Goal: Information Seeking & Learning: Find specific fact

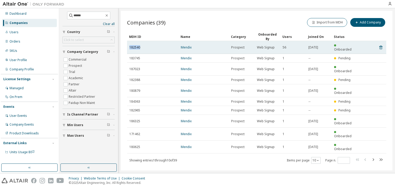
drag, startPoint x: 141, startPoint y: 45, endPoint x: 128, endPoint y: 43, distance: 13.2
click at [128, 43] on td "182540" at bounding box center [152, 47] width 51 height 13
copy span "182540"
click at [187, 45] on link "Mendix" at bounding box center [186, 47] width 11 height 4
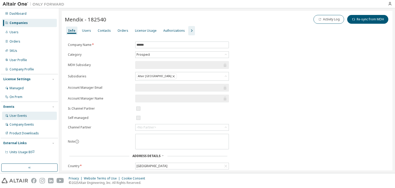
click at [16, 116] on div "User Events" at bounding box center [19, 116] width 18 height 4
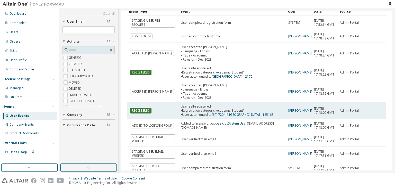
click at [321, 139] on tbody "STAGING USER REG REQUEST User completed registration form SYSTEM [DATE] 17:52:1…" at bounding box center [256, 95] width 259 height 160
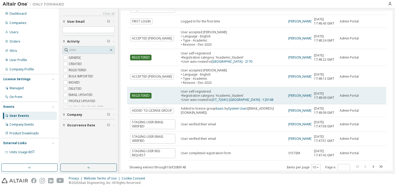
scroll to position [68, 0]
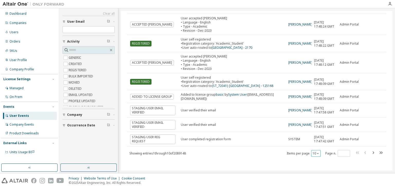
click at [317, 153] on div "10" at bounding box center [316, 153] width 10 height 7
click at [317, 153] on icon "button" at bounding box center [318, 153] width 3 height 3
click at [301, 145] on div "100" at bounding box center [313, 146] width 41 height 6
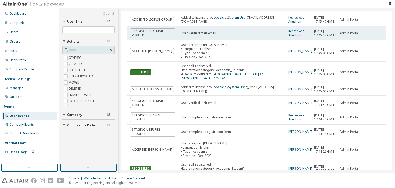
scroll to position [315, 0]
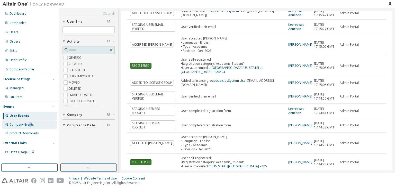
click at [30, 125] on div "Company Events" at bounding box center [22, 124] width 24 height 4
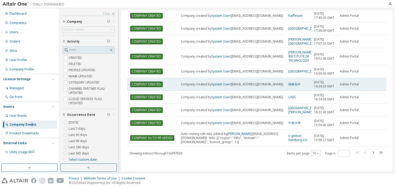
scroll to position [60, 0]
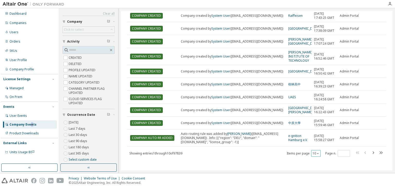
click at [313, 153] on button "10" at bounding box center [316, 153] width 7 height 4
click at [306, 146] on div "100" at bounding box center [313, 146] width 41 height 6
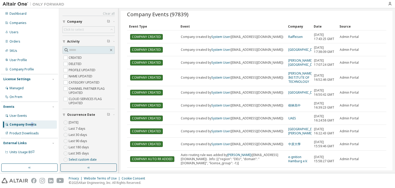
scroll to position [0, 0]
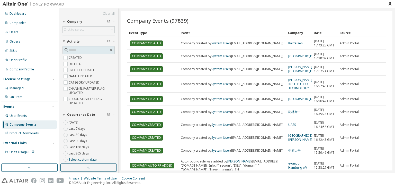
click at [300, 32] on div "Company" at bounding box center [299, 33] width 22 height 8
click at [303, 34] on div "Company" at bounding box center [299, 33] width 22 height 8
click at [295, 32] on div "Company" at bounding box center [299, 33] width 22 height 8
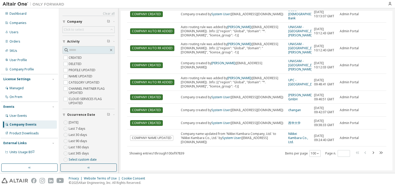
scroll to position [1651, 0]
click at [24, 25] on div "Companies" at bounding box center [29, 23] width 55 height 8
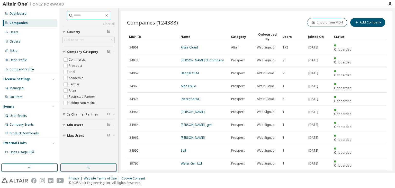
click at [82, 15] on input "text" at bounding box center [89, 15] width 31 height 5
type input "*"
type input "******"
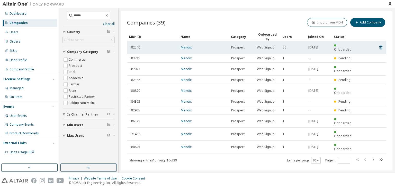
click at [185, 46] on link "Mendix" at bounding box center [186, 47] width 11 height 4
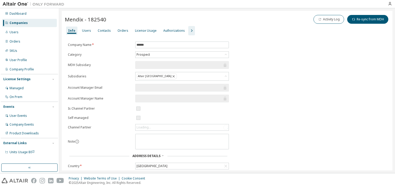
click at [140, 32] on div "License Usage" at bounding box center [146, 31] width 22 height 4
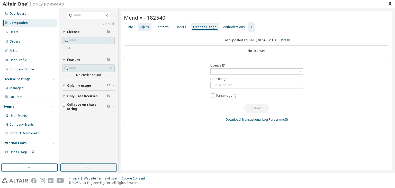
click at [143, 29] on div "Users" at bounding box center [144, 27] width 13 height 8
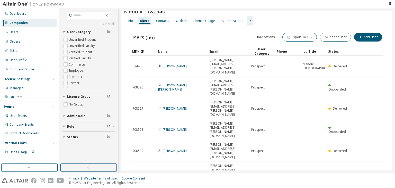
scroll to position [9, 0]
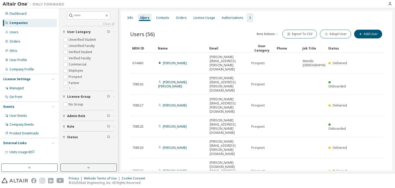
click at [309, 176] on div "50" at bounding box center [326, 175] width 41 height 6
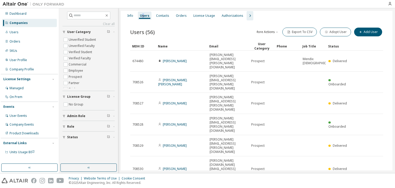
scroll to position [0, 0]
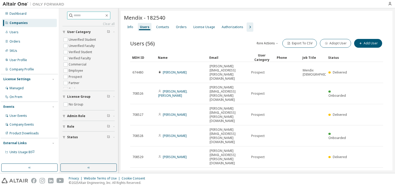
click at [74, 15] on input "text" at bounding box center [89, 15] width 31 height 5
click at [77, 15] on input "text" at bounding box center [89, 15] width 31 height 5
type input "*******"
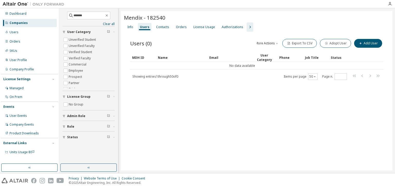
drag, startPoint x: 15, startPoint y: 33, endPoint x: 18, endPoint y: 27, distance: 6.7
click at [15, 33] on div "Users" at bounding box center [14, 32] width 9 height 4
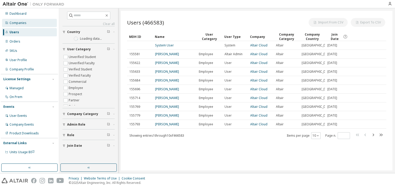
click at [20, 22] on div "Companies" at bounding box center [18, 23] width 17 height 4
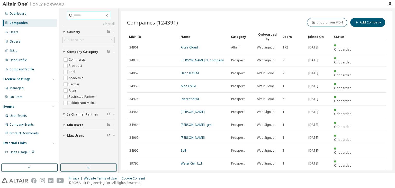
click at [74, 15] on input "text" at bounding box center [89, 15] width 31 height 5
type input "*******"
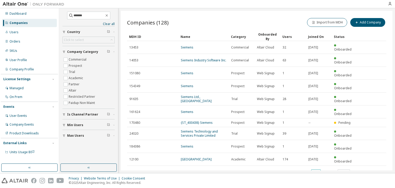
click at [317, 171] on icon "button" at bounding box center [318, 172] width 3 height 3
click at [318, 164] on div "50" at bounding box center [331, 164] width 41 height 6
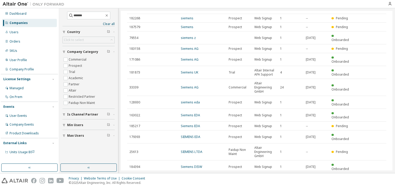
scroll to position [381, 0]
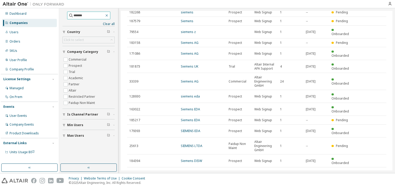
click at [109, 16] on icon "button" at bounding box center [107, 15] width 4 height 4
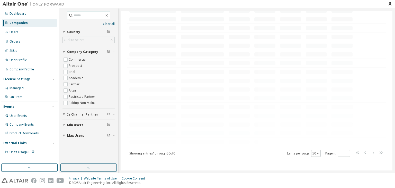
scroll to position [332, 0]
click at [92, 15] on input "text" at bounding box center [89, 15] width 31 height 5
paste input "**********"
type input "**********"
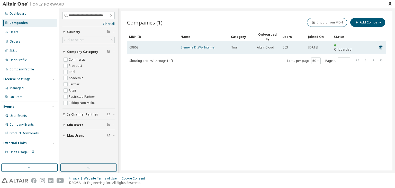
click at [197, 45] on link "Siemens DISW- Internal" at bounding box center [198, 47] width 34 height 4
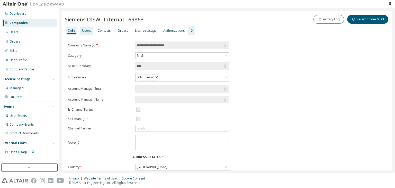
click at [86, 31] on div "Users" at bounding box center [86, 31] width 9 height 4
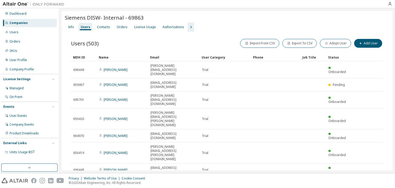
click at [146, 29] on div "License Usage" at bounding box center [145, 27] width 26 height 8
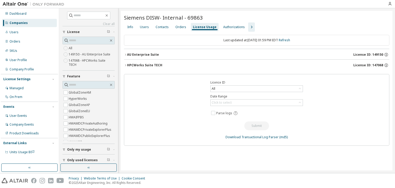
click at [18, 22] on div "Companies" at bounding box center [19, 23] width 18 height 4
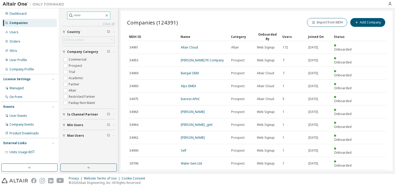
click at [81, 15] on input "text" at bounding box center [89, 15] width 31 height 5
type input "******"
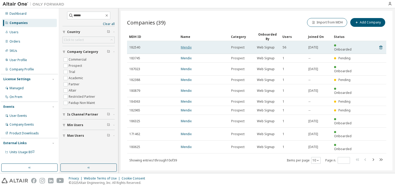
click at [186, 46] on link "Mendix" at bounding box center [186, 47] width 11 height 4
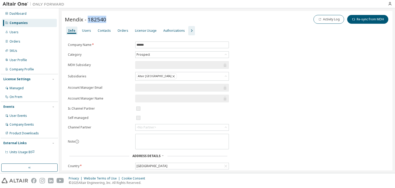
drag, startPoint x: 105, startPoint y: 20, endPoint x: 89, endPoint y: 20, distance: 16.5
click at [89, 20] on span "Mendix - 182540" at bounding box center [85, 19] width 41 height 7
copy span "182540"
click at [85, 30] on div "Users" at bounding box center [86, 31] width 9 height 4
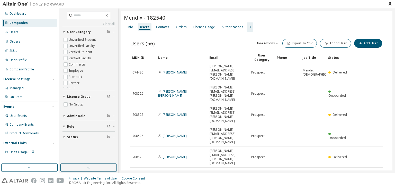
click at [129, 26] on div "Info" at bounding box center [130, 27] width 6 height 4
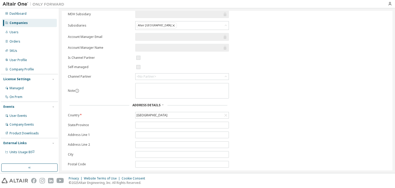
scroll to position [71, 0]
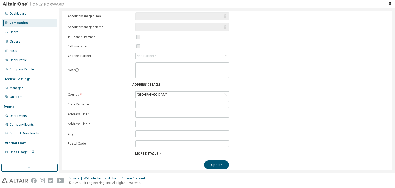
click at [148, 153] on span "More Details" at bounding box center [146, 153] width 23 height 4
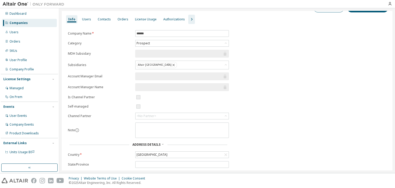
scroll to position [0, 0]
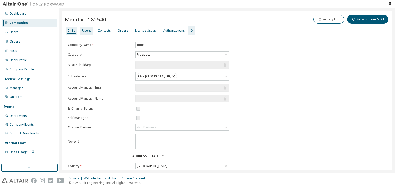
click at [86, 30] on div "Users" at bounding box center [86, 31] width 9 height 4
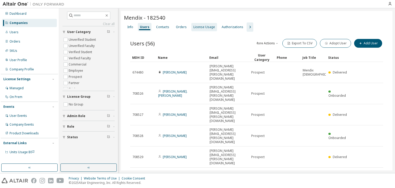
click at [193, 24] on div "License Usage" at bounding box center [205, 27] width 26 height 8
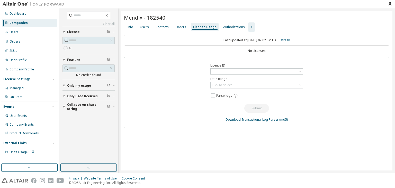
click at [254, 51] on div "No Licenses" at bounding box center [257, 51] width 266 height 4
click at [139, 27] on div "Users" at bounding box center [144, 27] width 13 height 8
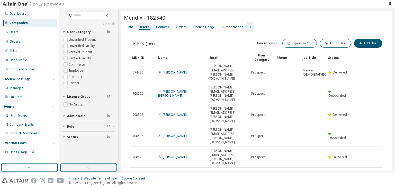
click at [23, 24] on div "Companies" at bounding box center [19, 23] width 18 height 4
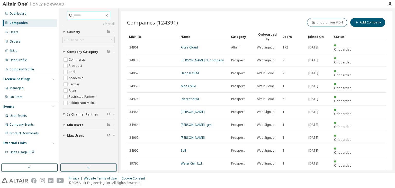
click at [75, 16] on input "text" at bounding box center [89, 15] width 31 height 5
type input "******"
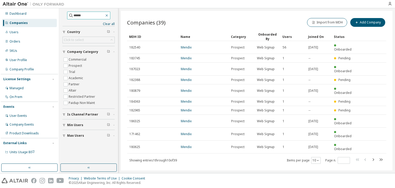
click at [109, 15] on icon "button" at bounding box center [107, 15] width 4 height 4
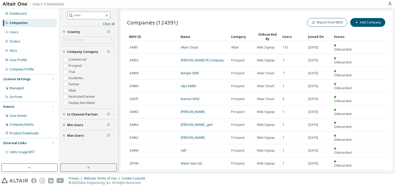
click at [84, 16] on input "text" at bounding box center [89, 15] width 31 height 5
paste input "**********"
type input "**********"
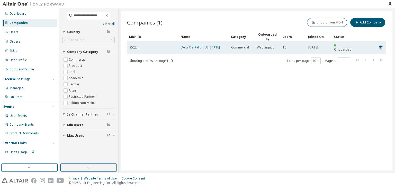
click at [205, 45] on link "Delta Dental of [US_STATE]" at bounding box center [200, 47] width 39 height 4
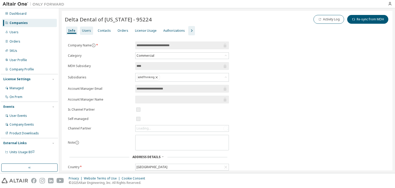
click at [83, 27] on div "Users" at bounding box center [86, 31] width 13 height 8
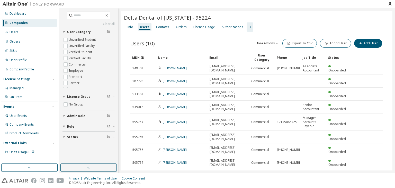
click at [179, 57] on div "Name" at bounding box center [181, 57] width 47 height 8
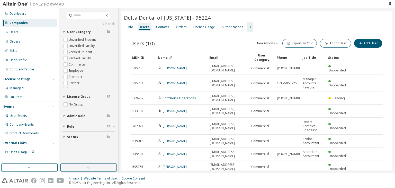
click at [183, 58] on div "Name" at bounding box center [181, 57] width 47 height 8
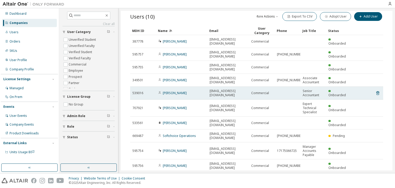
scroll to position [30, 0]
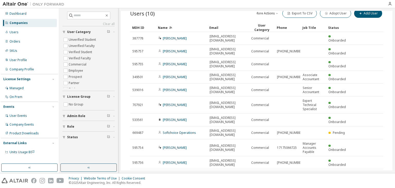
click at [314, 174] on icon "button" at bounding box center [315, 175] width 3 height 3
click at [221, 159] on div "Users (10) More Actions Import From CSV Export To CSV Adopt User Add User Clear…" at bounding box center [257, 97] width 266 height 191
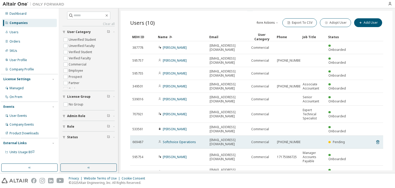
scroll to position [0, 0]
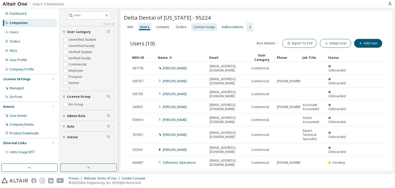
click at [194, 24] on div "License Usage" at bounding box center [205, 27] width 26 height 8
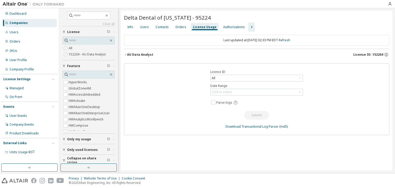
click at [126, 54] on icon "button" at bounding box center [125, 54] width 3 height 3
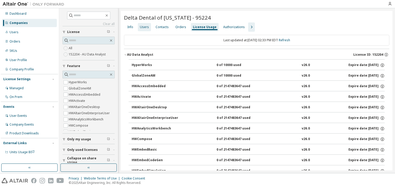
click at [145, 27] on div "Users" at bounding box center [144, 27] width 9 height 4
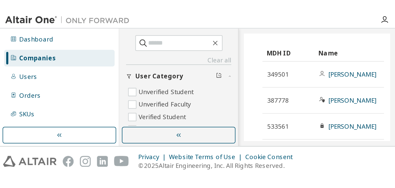
scroll to position [30, 0]
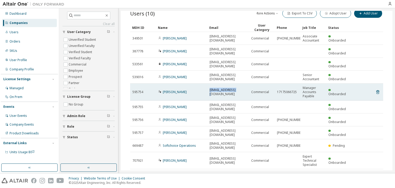
drag, startPoint x: 237, startPoint y: 83, endPoint x: 210, endPoint y: 83, distance: 27.3
click at [210, 88] on div "[EMAIL_ADDRESS][DOMAIN_NAME]" at bounding box center [228, 92] width 37 height 8
copy span "[EMAIL_ADDRESS][DOMAIN_NAME]"
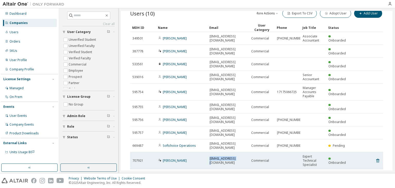
drag, startPoint x: 235, startPoint y: 135, endPoint x: 209, endPoint y: 136, distance: 25.5
click at [209, 152] on td "[EMAIL_ADDRESS][DOMAIN_NAME]" at bounding box center [228, 160] width 42 height 17
copy span "[EMAIL_ADDRESS][DOMAIN_NAME]"
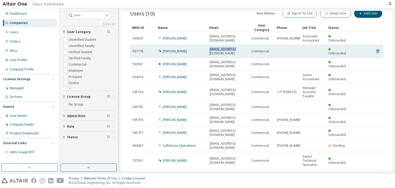
drag, startPoint x: 236, startPoint y: 48, endPoint x: 210, endPoint y: 49, distance: 25.8
click at [210, 49] on div "[EMAIL_ADDRESS][DOMAIN_NAME]" at bounding box center [228, 51] width 37 height 8
copy span "[EMAIL_ADDRESS][DOMAIN_NAME]"
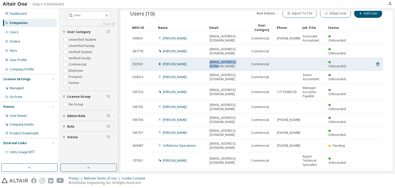
drag, startPoint x: 240, startPoint y: 57, endPoint x: 210, endPoint y: 58, distance: 30.4
click at [210, 60] on div "[EMAIL_ADDRESS][DOMAIN_NAME]" at bounding box center [228, 64] width 37 height 8
copy span "[EMAIL_ADDRESS][DOMAIN_NAME]"
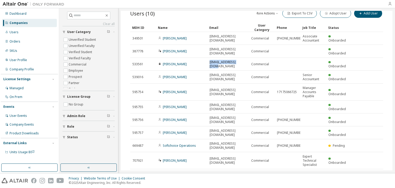
click at [389, 3] on icon "button" at bounding box center [390, 4] width 4 height 4
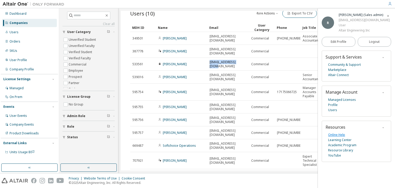
click at [335, 134] on link "Online Help" at bounding box center [336, 134] width 17 height 5
